Goal: Find specific page/section: Find specific page/section

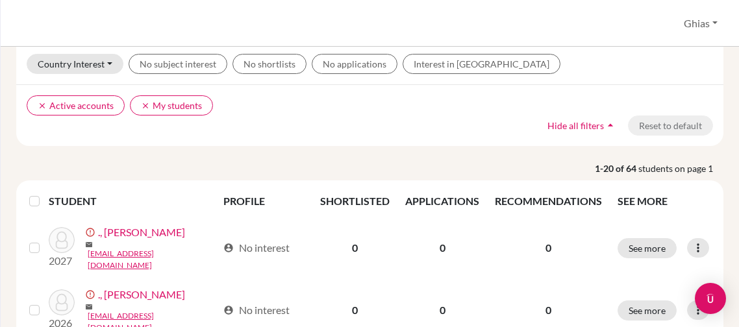
scroll to position [97, 0]
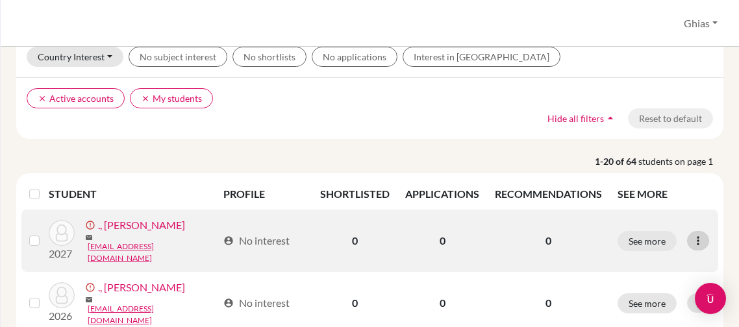
click at [704, 240] on icon at bounding box center [697, 240] width 13 height 13
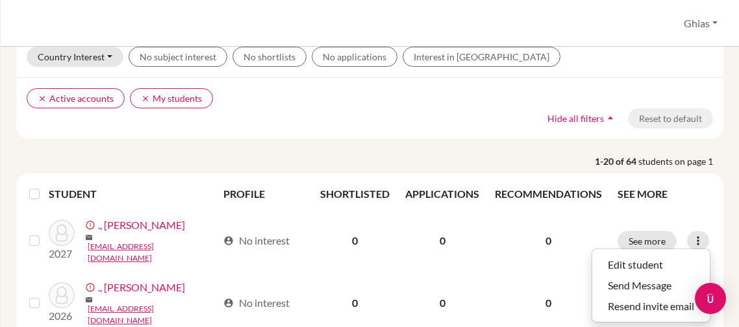
click at [715, 192] on th "SEE MORE" at bounding box center [664, 194] width 108 height 31
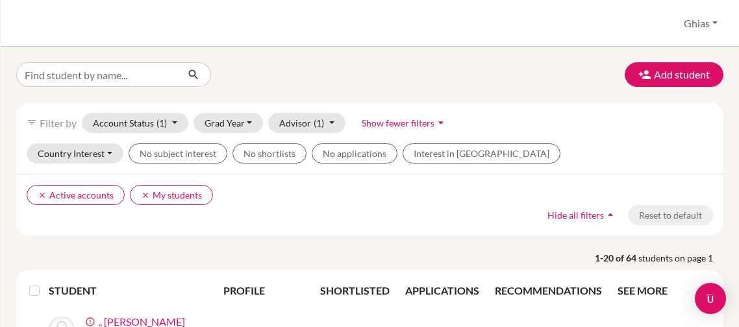
scroll to position [1, 0]
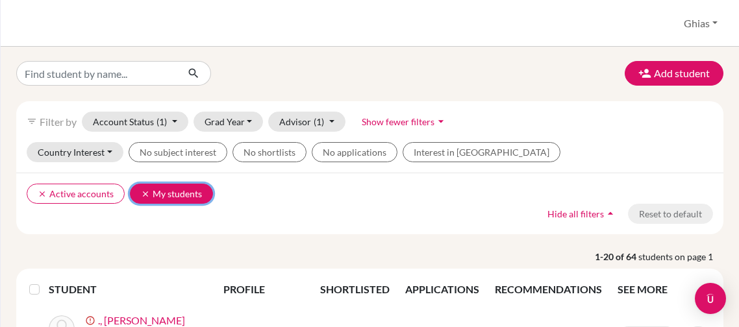
click at [144, 190] on icon "clear" at bounding box center [145, 194] width 9 height 9
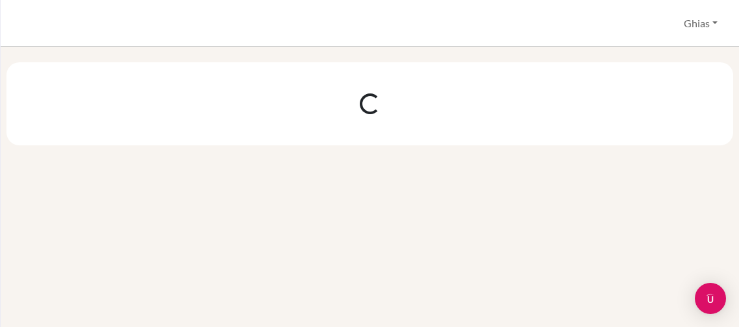
scroll to position [0, 0]
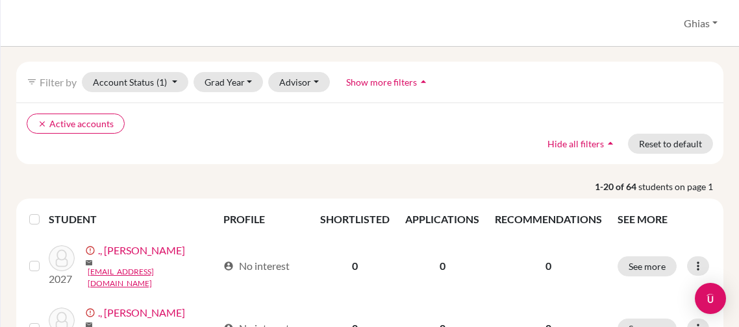
scroll to position [53, 0]
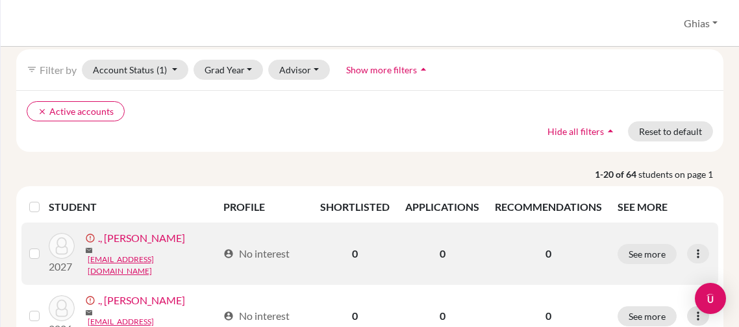
click at [116, 246] on link "., [PERSON_NAME]" at bounding box center [141, 238] width 87 height 16
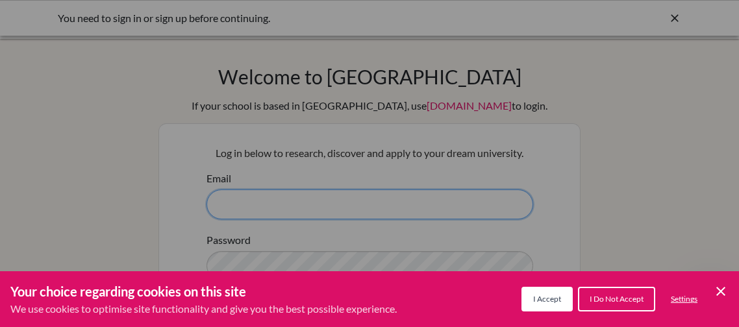
type input "[EMAIL_ADDRESS][DOMAIN_NAME]"
click at [539, 300] on span "I Accept" at bounding box center [547, 299] width 28 height 10
